Goal: Check status: Check status

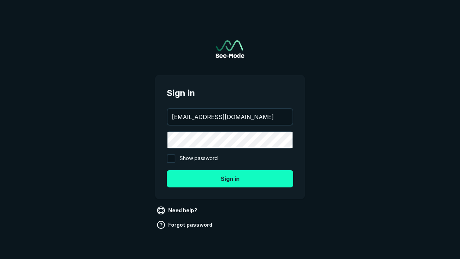
click at [230, 178] on button "Sign in" at bounding box center [230, 178] width 127 height 17
